Goal: Ask a question: Seek information or help from site administrators or community

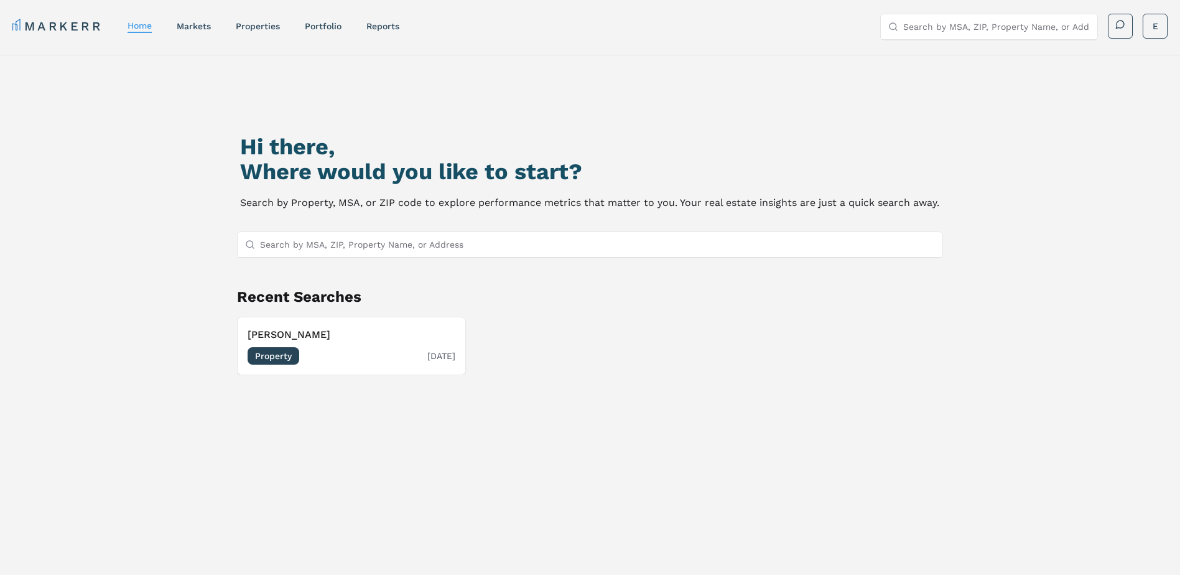
click at [292, 354] on span "Property" at bounding box center [274, 355] width 52 height 17
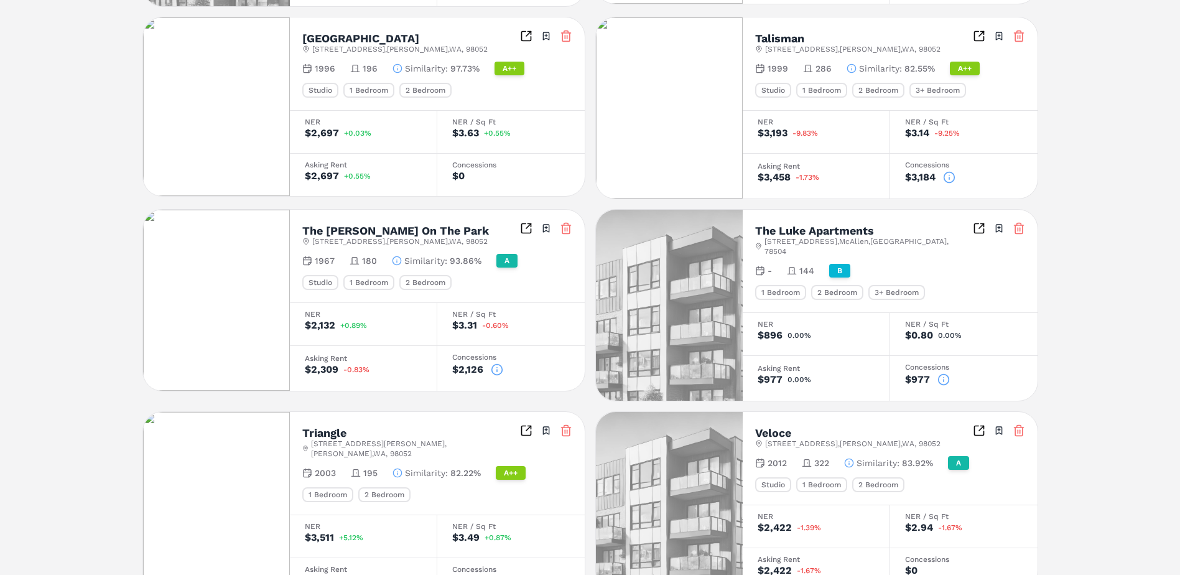
scroll to position [894, 0]
click at [942, 372] on icon at bounding box center [943, 378] width 12 height 12
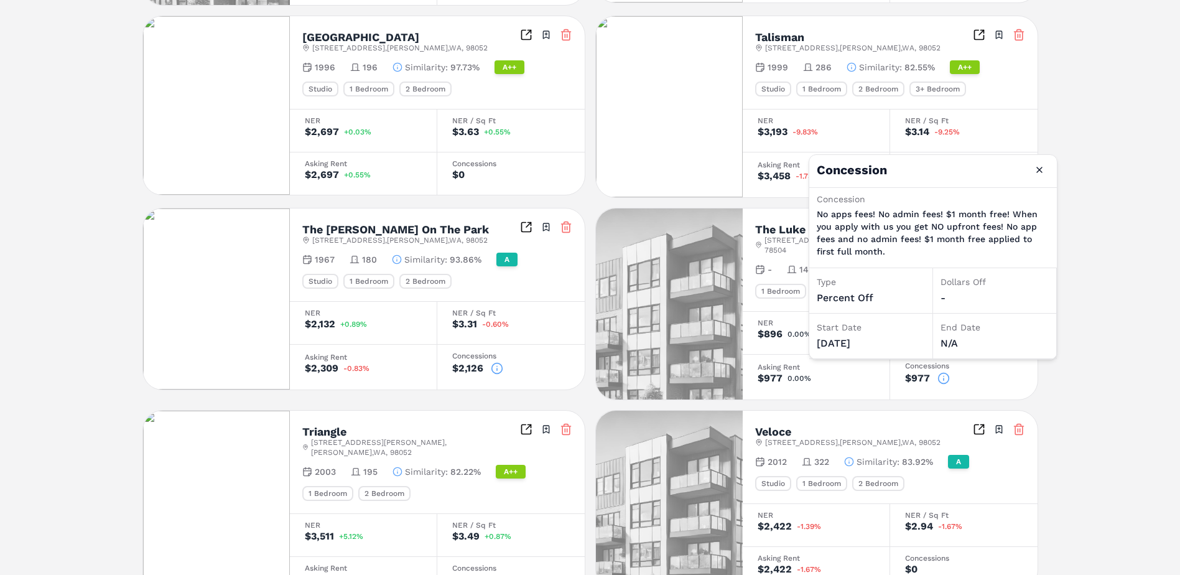
click at [495, 368] on icon at bounding box center [497, 368] width 12 height 12
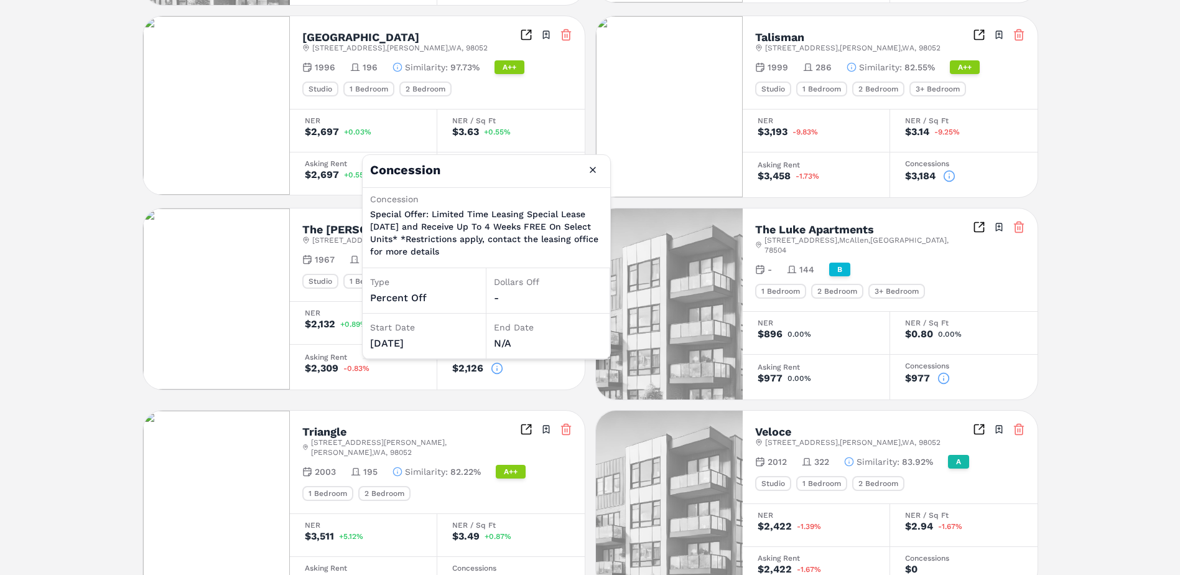
click at [950, 175] on icon at bounding box center [949, 176] width 12 height 12
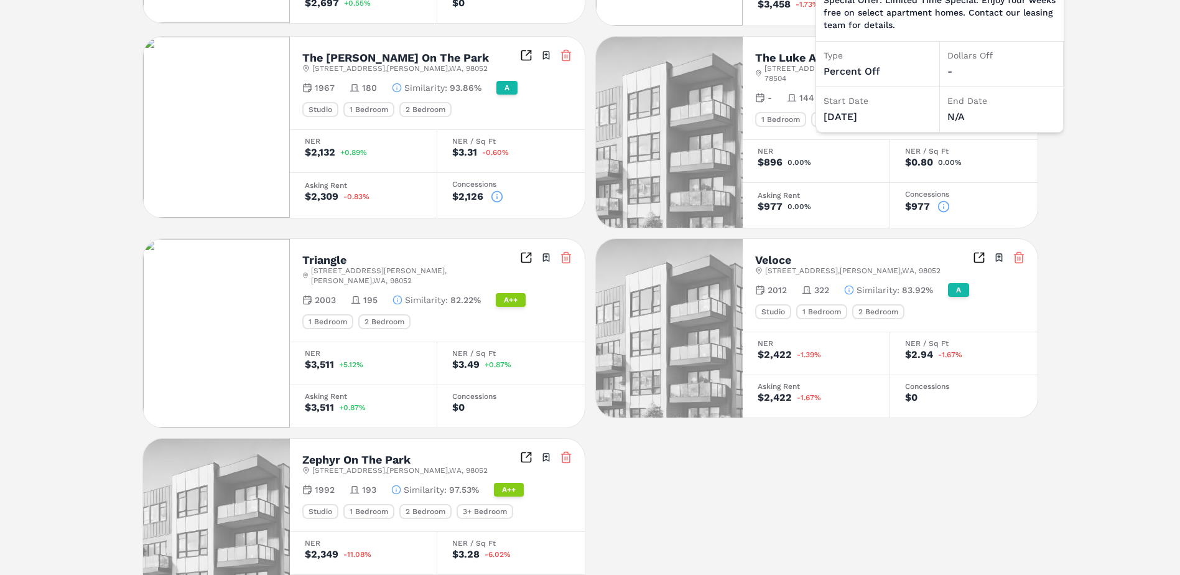
scroll to position [1138, 0]
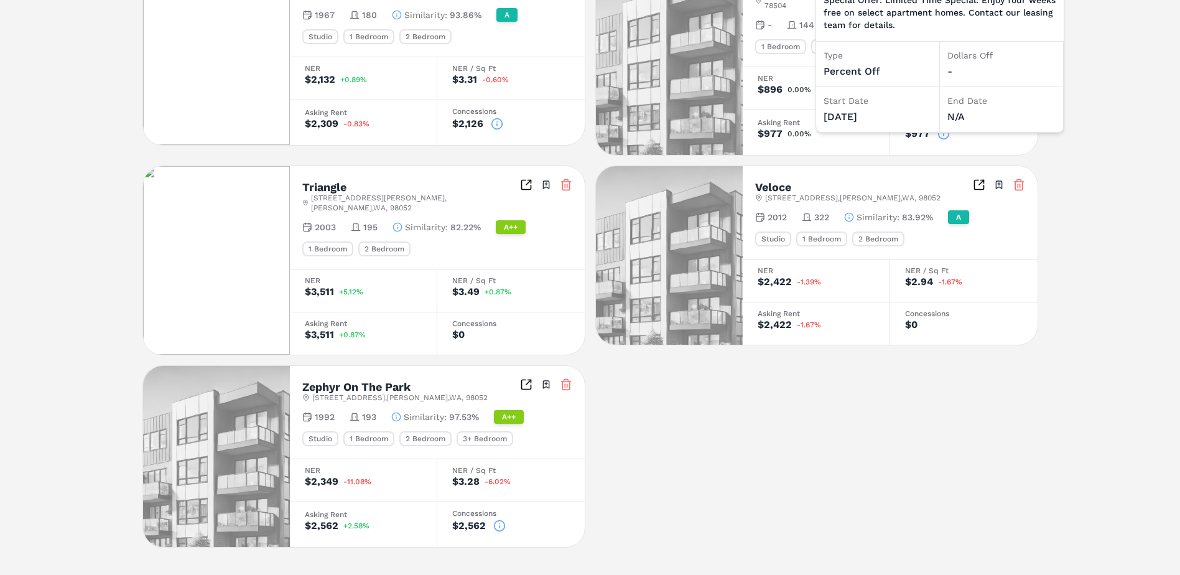
click at [498, 519] on icon at bounding box center [499, 525] width 12 height 12
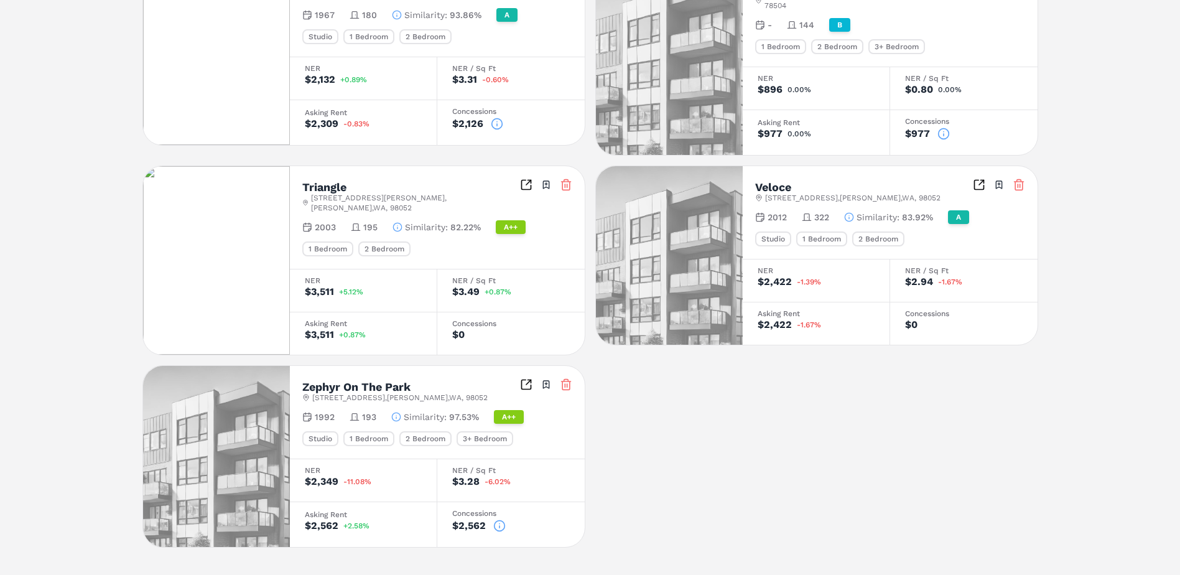
click at [498, 126] on icon at bounding box center [497, 124] width 12 height 12
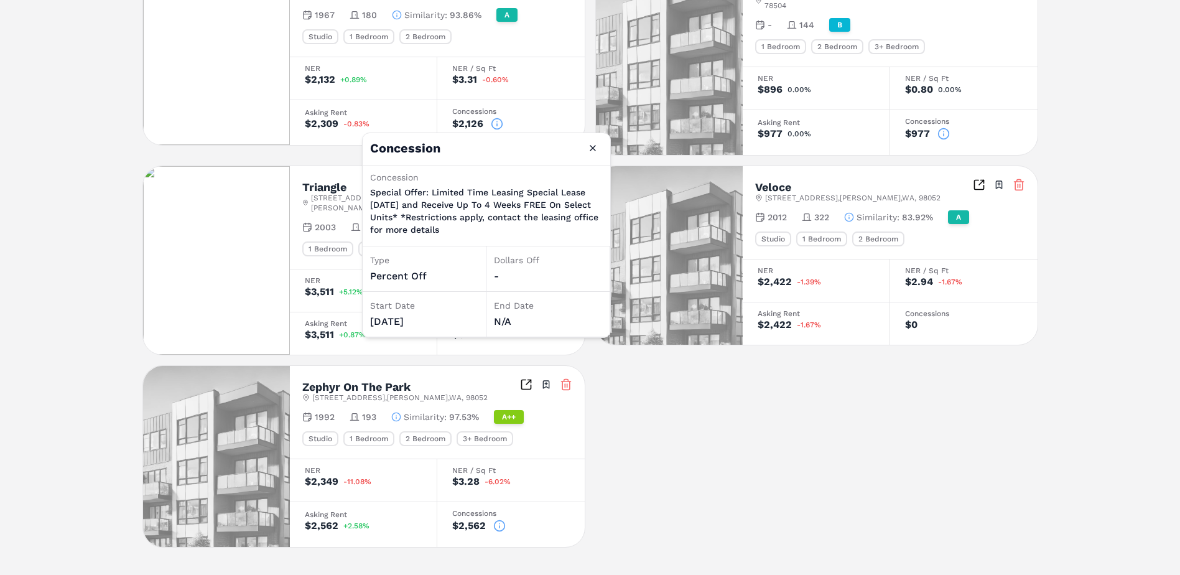
click at [498, 126] on icon at bounding box center [497, 124] width 12 height 12
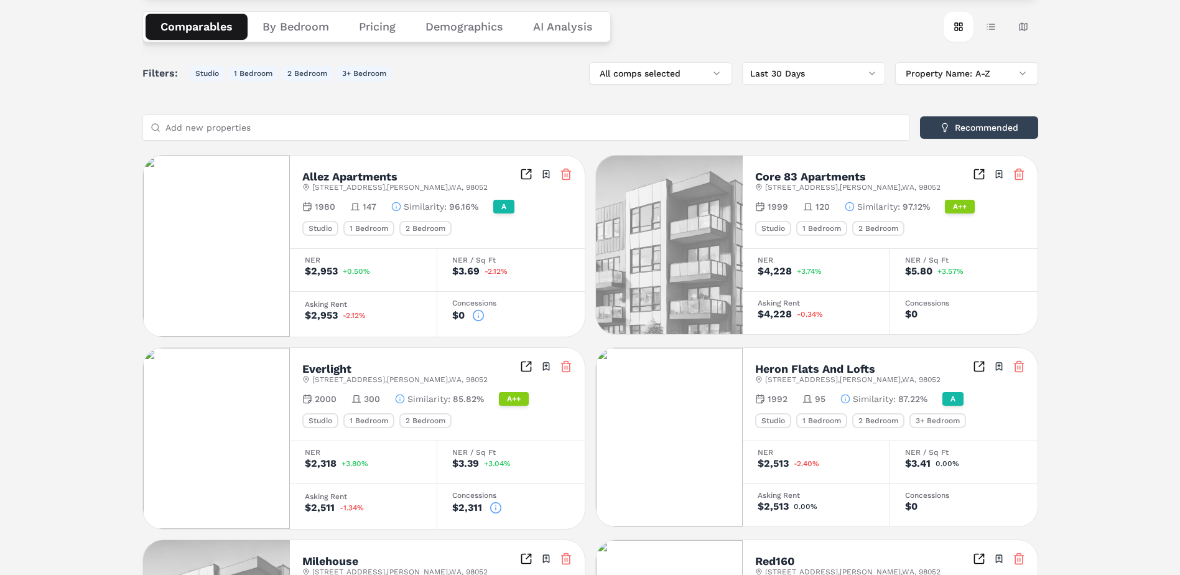
scroll to position [177, 0]
click at [499, 508] on icon at bounding box center [496, 508] width 12 height 12
